Goal: Task Accomplishment & Management: Use online tool/utility

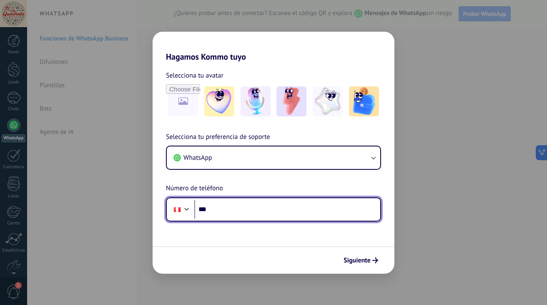
click at [242, 210] on input "***" at bounding box center [287, 209] width 186 height 19
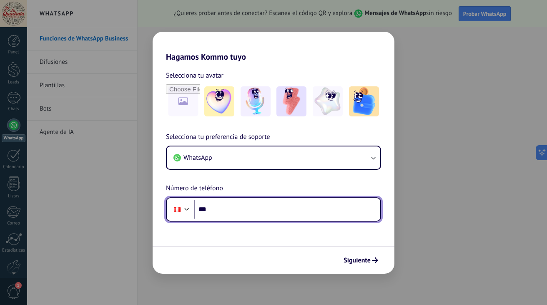
drag, startPoint x: 257, startPoint y: 202, endPoint x: 175, endPoint y: 305, distance: 131.6
click at [175, 305] on div "Hagamos Kommo tuyo Selecciona tu avatar Selecciona tu preferencia de soporte Wh…" at bounding box center [273, 152] width 547 height 305
type input "********"
drag, startPoint x: 232, startPoint y: 207, endPoint x: 119, endPoint y: 207, distance: 112.7
click at [119, 207] on div "Hagamos Kommo tuyo Selecciona tu avatar Selecciona tu preferencia de soporte Wh…" at bounding box center [273, 152] width 547 height 305
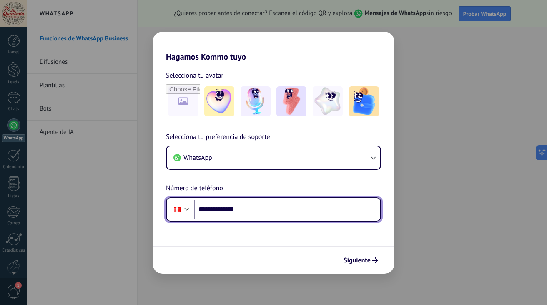
type input "**********"
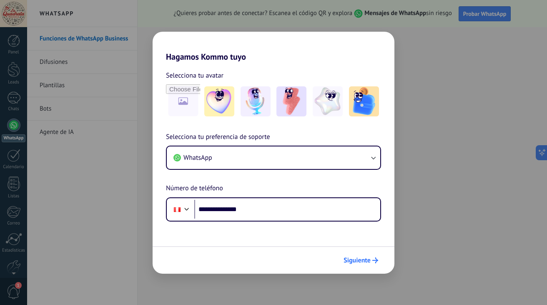
click at [368, 258] on span "Siguiente" at bounding box center [357, 260] width 27 height 6
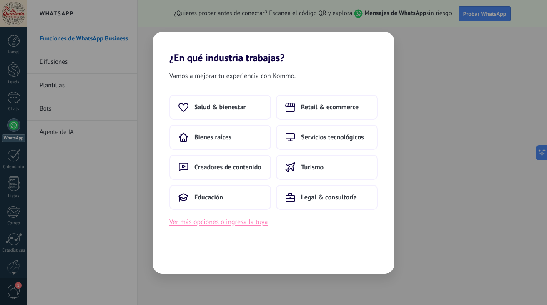
click at [233, 226] on button "Ver más opciones o ingresa la tuya" at bounding box center [218, 222] width 98 height 11
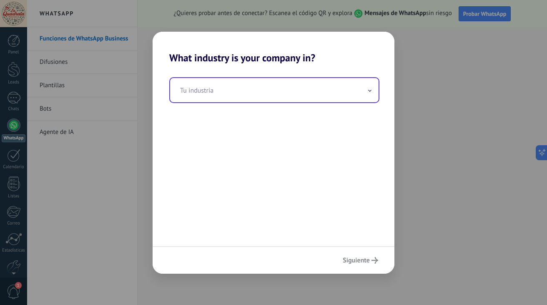
click at [300, 94] on input "text" at bounding box center [274, 90] width 209 height 24
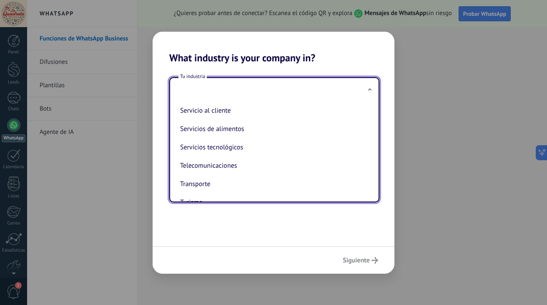
scroll to position [205, 0]
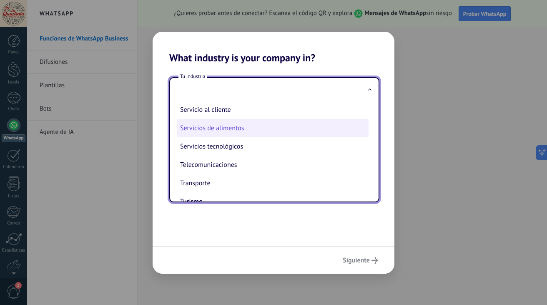
click at [231, 129] on li "Servicios de alimentos" at bounding box center [273, 128] width 192 height 18
type input "**********"
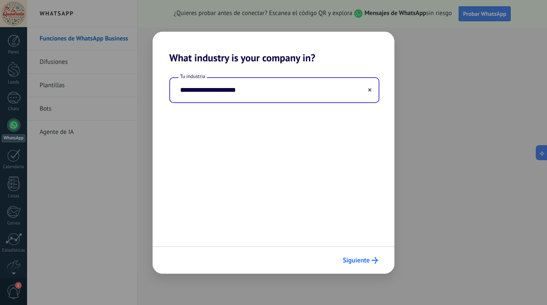
click at [353, 257] on span "Siguiente" at bounding box center [356, 260] width 27 height 6
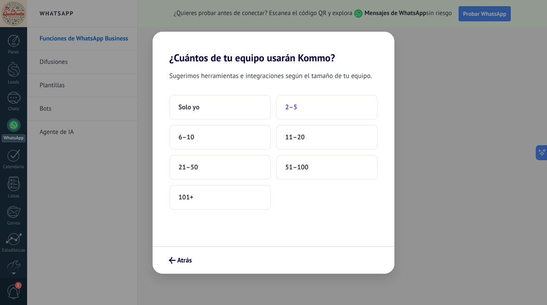
click at [298, 116] on button "2–5" at bounding box center [327, 107] width 102 height 25
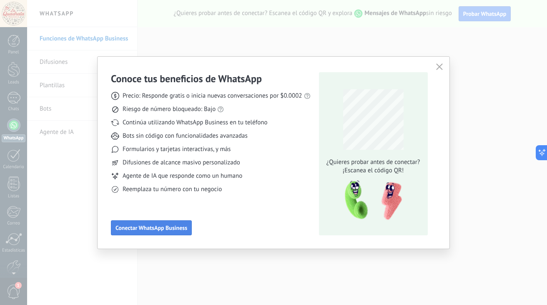
click at [151, 224] on button "Conectar WhatsApp Business" at bounding box center [151, 227] width 81 height 15
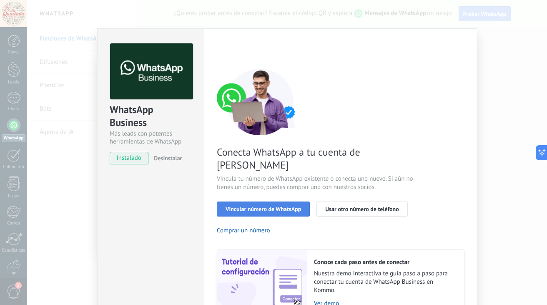
click at [257, 206] on span "Vincular número de WhatsApp" at bounding box center [264, 209] width 76 height 6
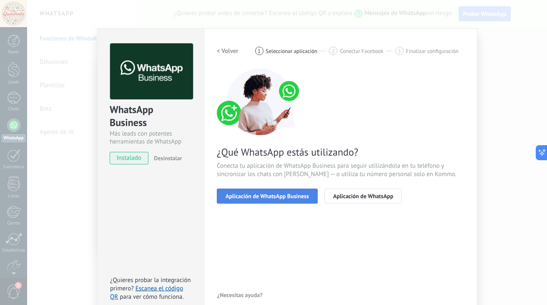
click at [268, 192] on button "Aplicación de WhatsApp Business" at bounding box center [267, 196] width 101 height 15
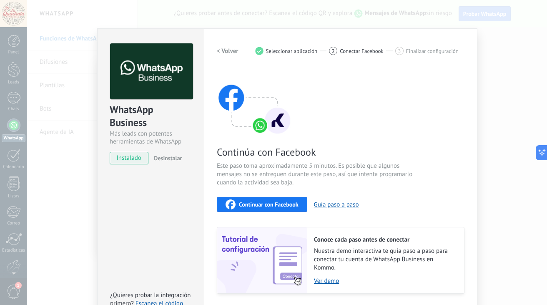
click at [268, 202] on span "Continuar con Facebook" at bounding box center [269, 205] width 60 height 6
click at [279, 202] on span "Continuar con Facebook" at bounding box center [269, 205] width 60 height 6
click at [252, 208] on div "Continuar con Facebook" at bounding box center [262, 204] width 73 height 10
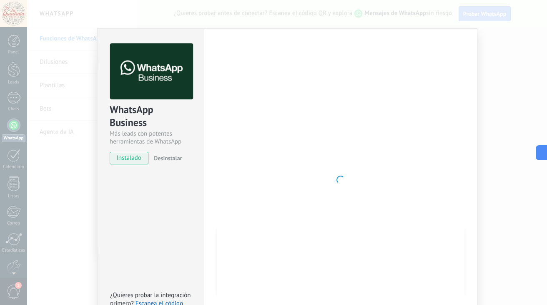
click at [396, 90] on div at bounding box center [341, 179] width 248 height 273
